Goal: Information Seeking & Learning: Check status

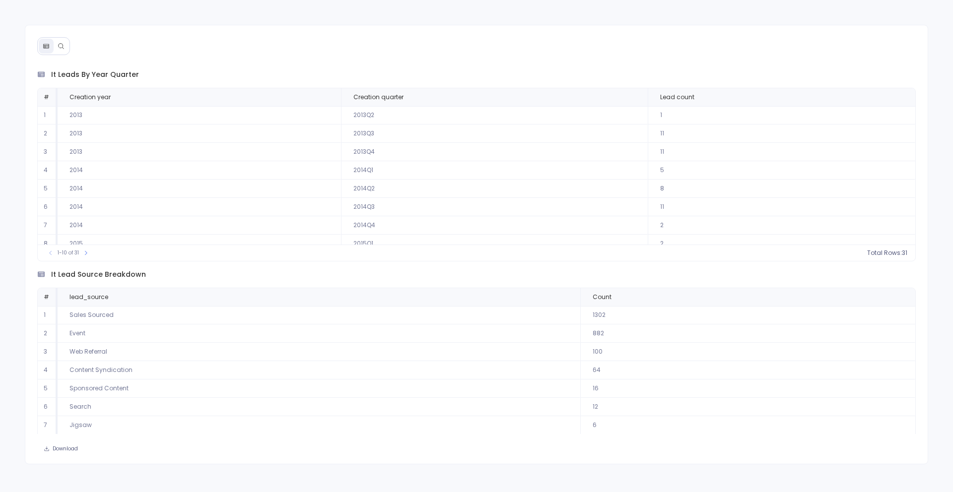
click at [56, 47] on button at bounding box center [61, 46] width 15 height 15
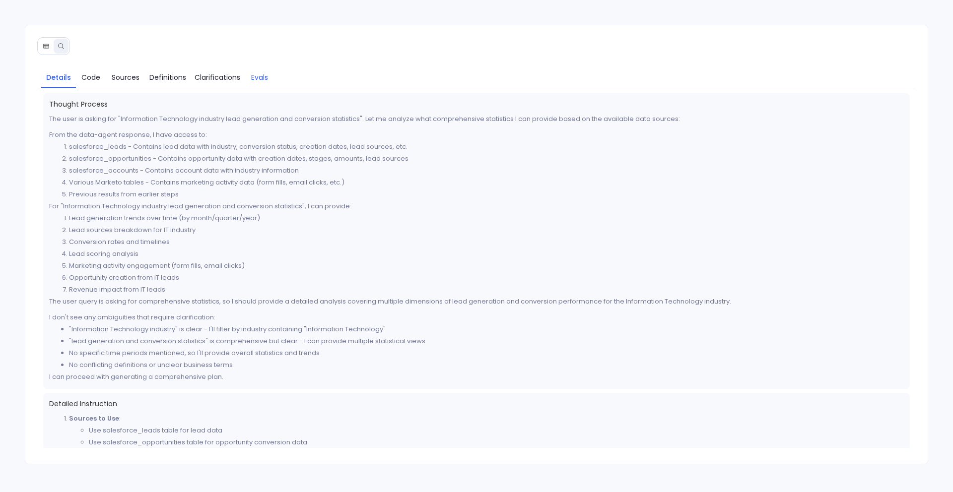
click at [260, 77] on span "Evals" at bounding box center [259, 77] width 17 height 11
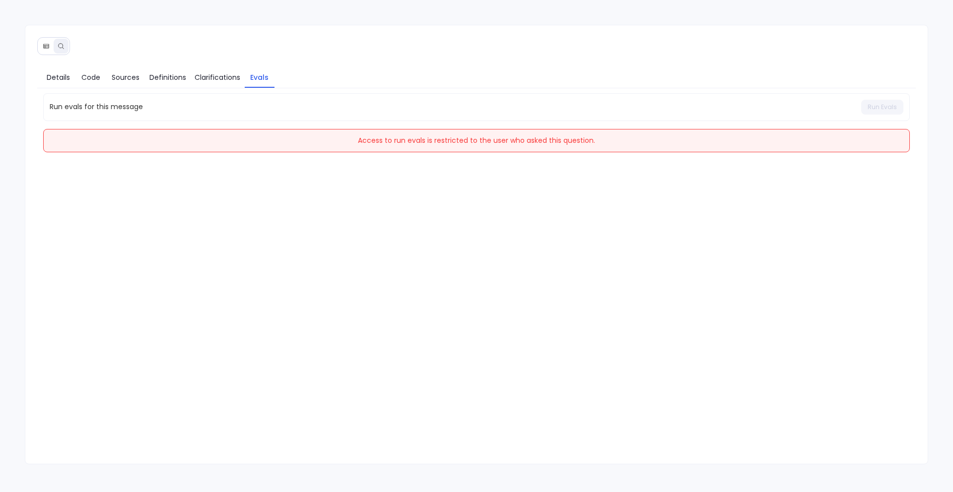
click at [44, 43] on icon at bounding box center [46, 46] width 7 height 7
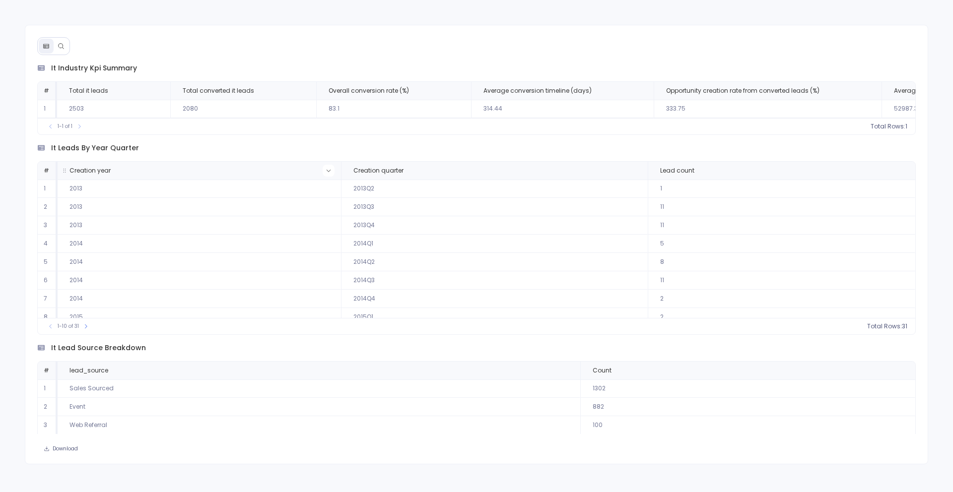
click at [164, 97] on button at bounding box center [158, 91] width 12 height 12
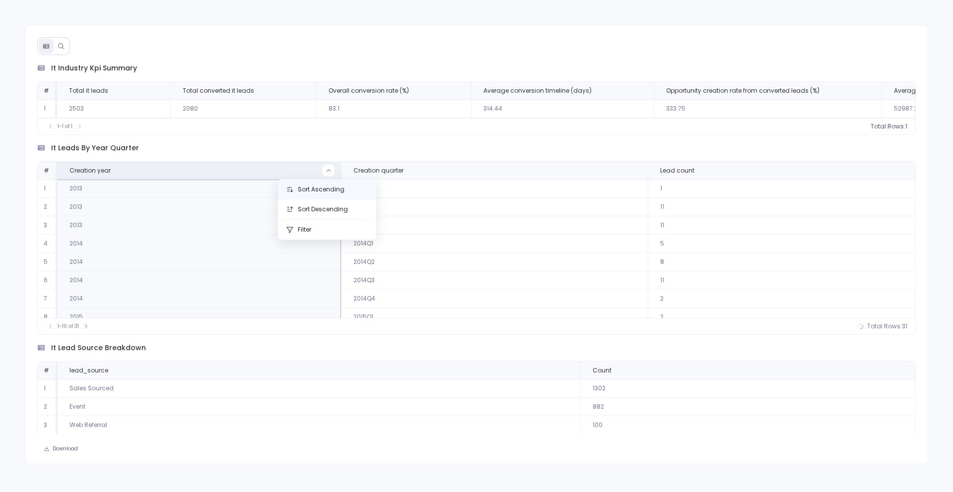
click at [325, 194] on button "Sort Ascending" at bounding box center [327, 190] width 98 height 20
click at [327, 169] on button at bounding box center [329, 171] width 12 height 12
click at [315, 210] on button "Sort Descending" at bounding box center [327, 209] width 98 height 20
click at [323, 173] on button at bounding box center [329, 171] width 12 height 12
click at [314, 224] on button "Filter" at bounding box center [327, 230] width 98 height 20
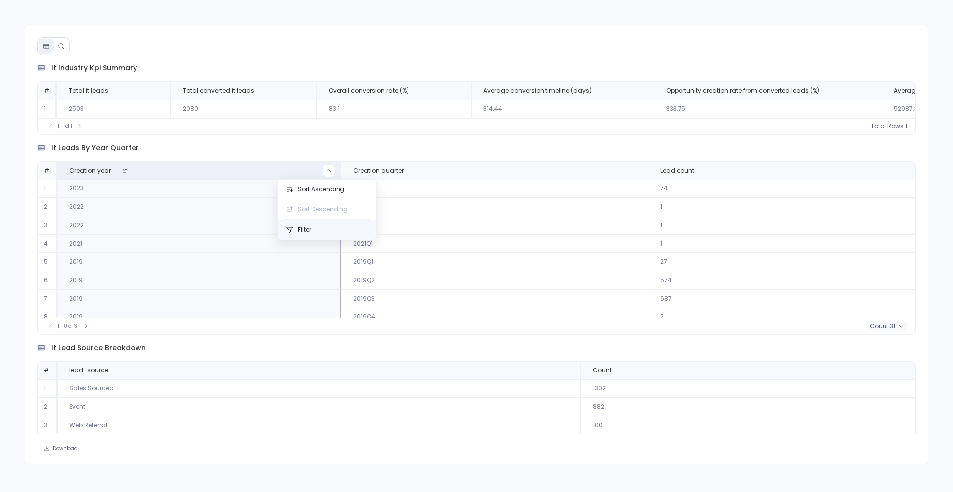
click at [314, 224] on button "Filter" at bounding box center [327, 230] width 98 height 20
click at [408, 261] on label "2023" at bounding box center [431, 255] width 108 height 22
click at [460, 320] on button "Apply" at bounding box center [465, 319] width 28 height 13
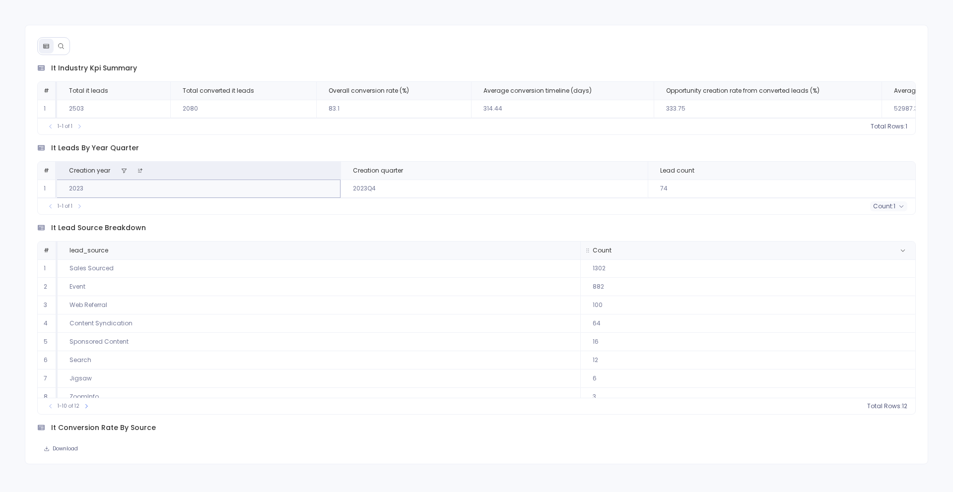
click at [310, 95] on span "Count" at bounding box center [242, 91] width 135 height 8
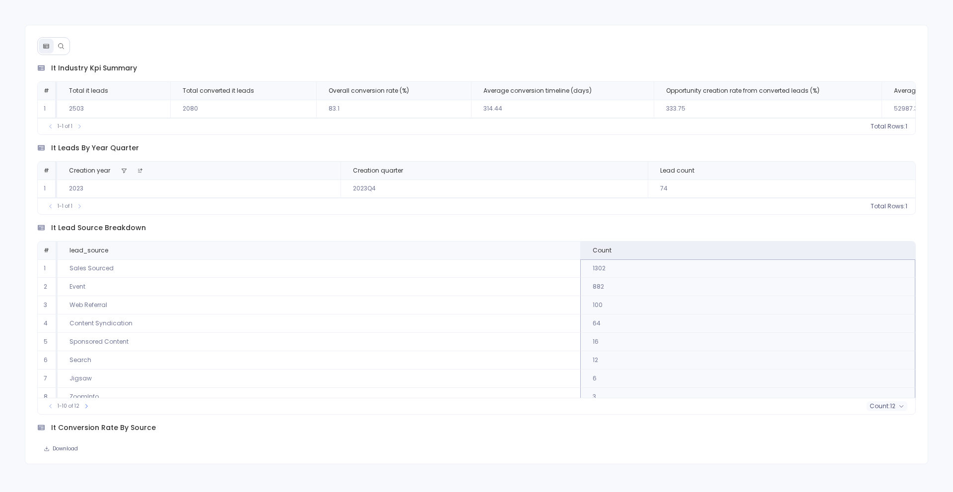
click at [886, 409] on span "count :" at bounding box center [879, 406] width 20 height 8
click at [831, 394] on span "sum : 2389" at bounding box center [828, 393] width 33 height 8
click at [883, 410] on span "2389" at bounding box center [887, 406] width 15 height 8
click at [823, 370] on span "count : 12" at bounding box center [826, 374] width 28 height 8
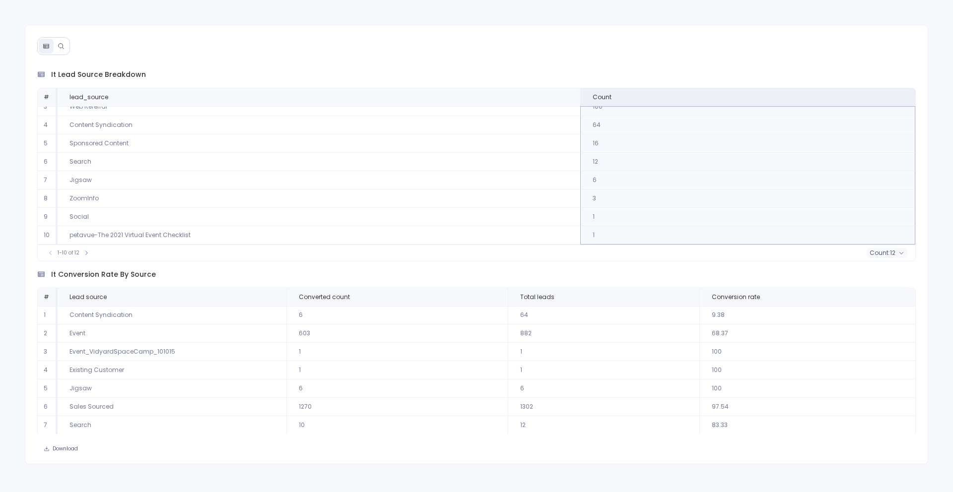
scroll to position [140, 0]
